Goal: Check status: Check status

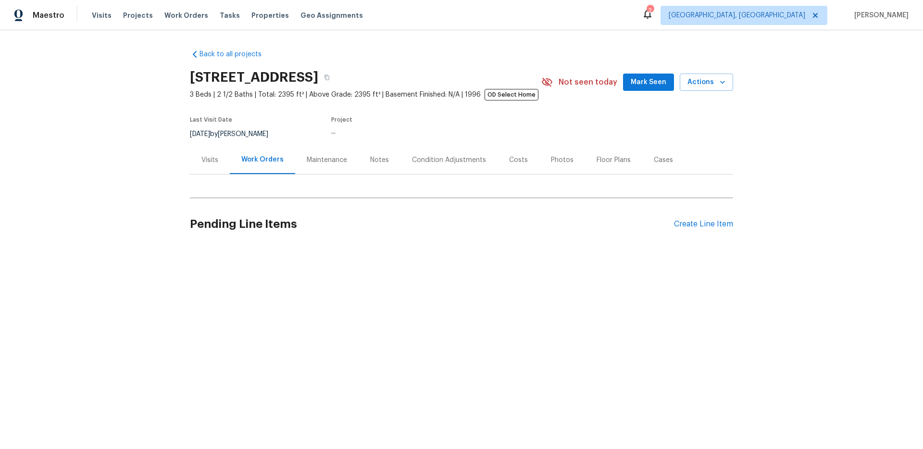
click at [215, 159] on div "Visits" at bounding box center [209, 160] width 17 height 10
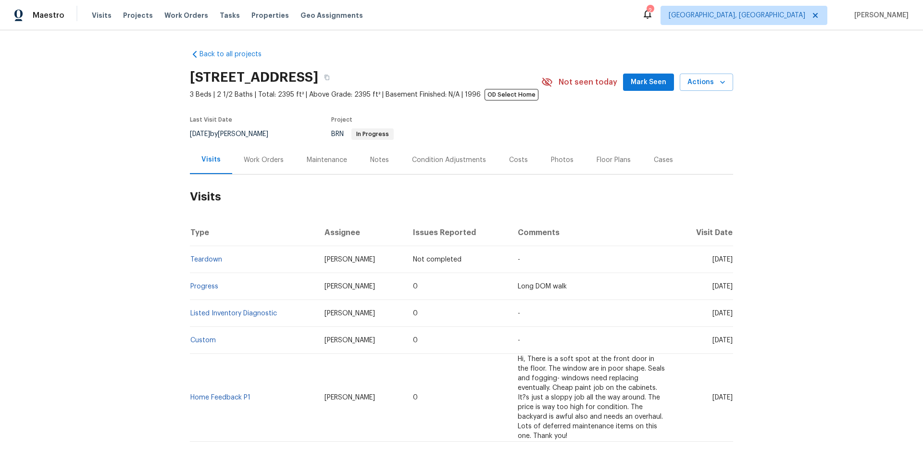
click at [265, 160] on div "Work Orders" at bounding box center [264, 160] width 40 height 10
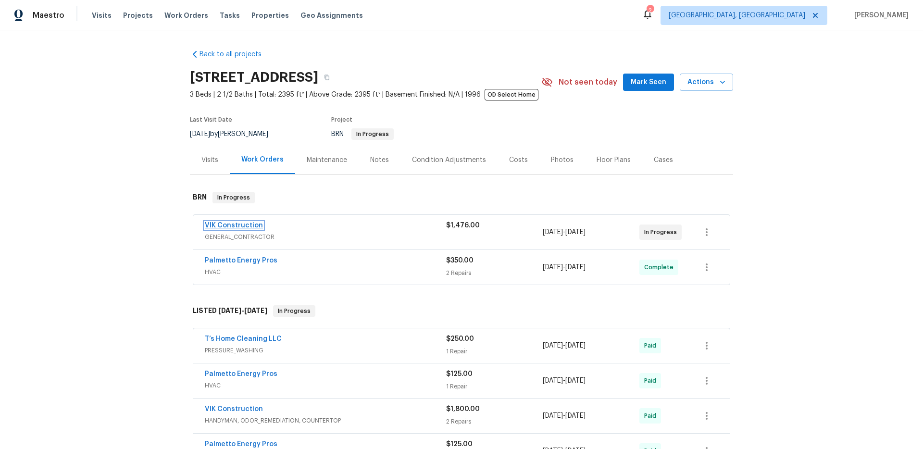
click at [247, 227] on link "VIK Construction" at bounding box center [234, 225] width 58 height 7
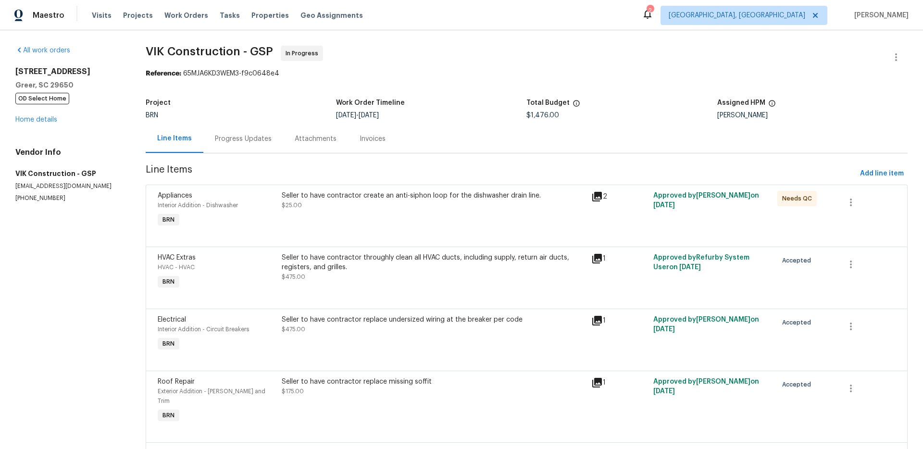
click at [260, 139] on div "Progress Updates" at bounding box center [243, 139] width 57 height 10
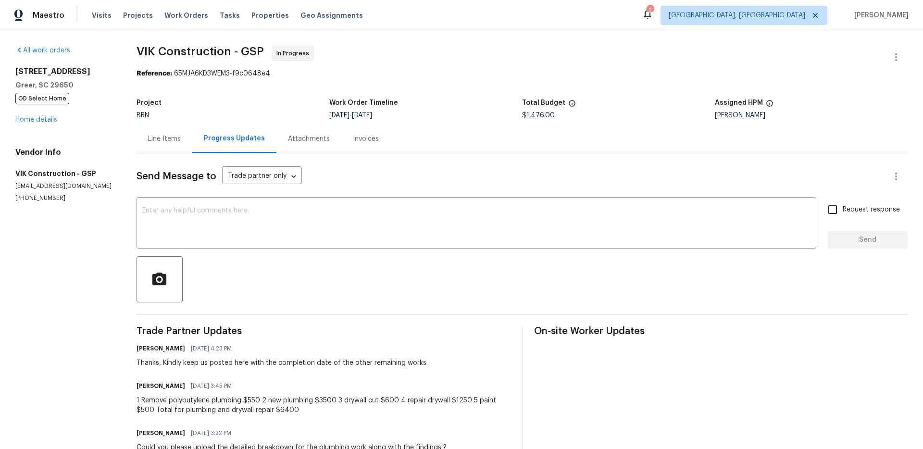
scroll to position [23, 0]
